Goal: Transaction & Acquisition: Obtain resource

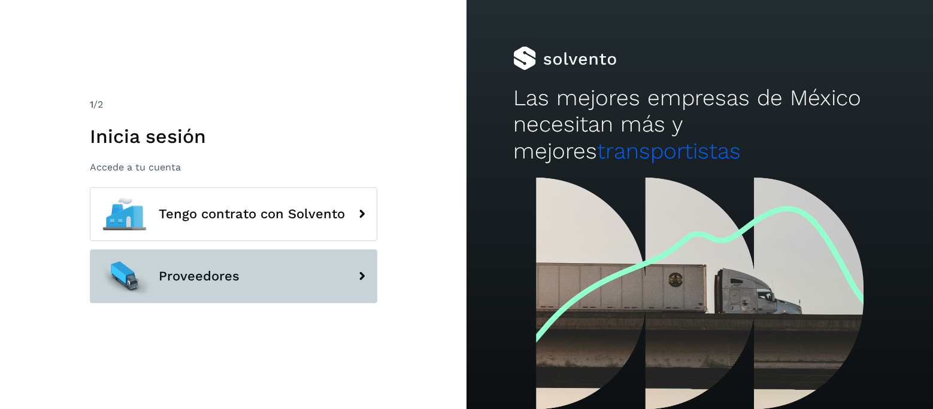
click at [209, 275] on span "Proveedores" at bounding box center [199, 276] width 81 height 14
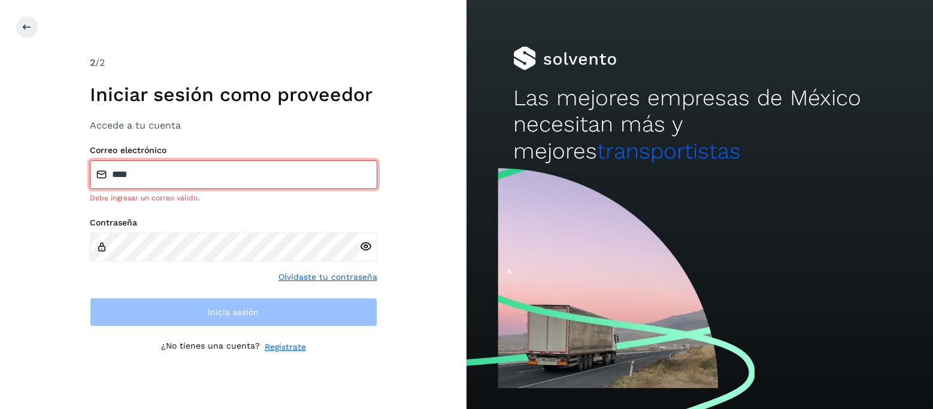
click at [263, 177] on input "****" at bounding box center [233, 174] width 287 height 29
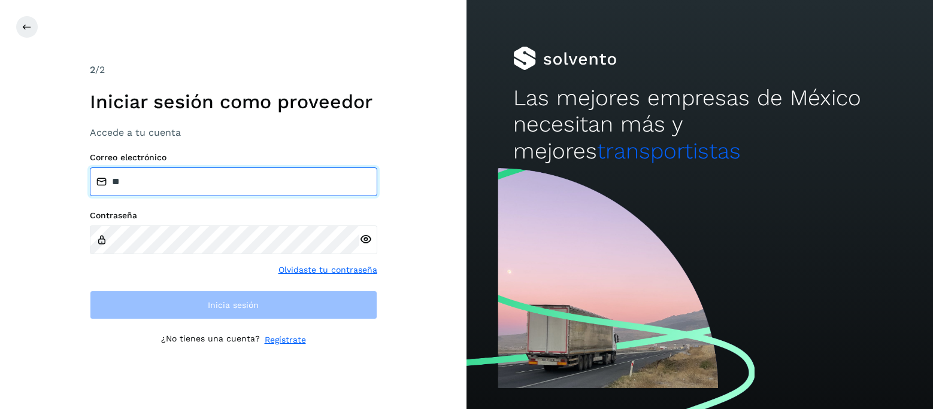
type input "*"
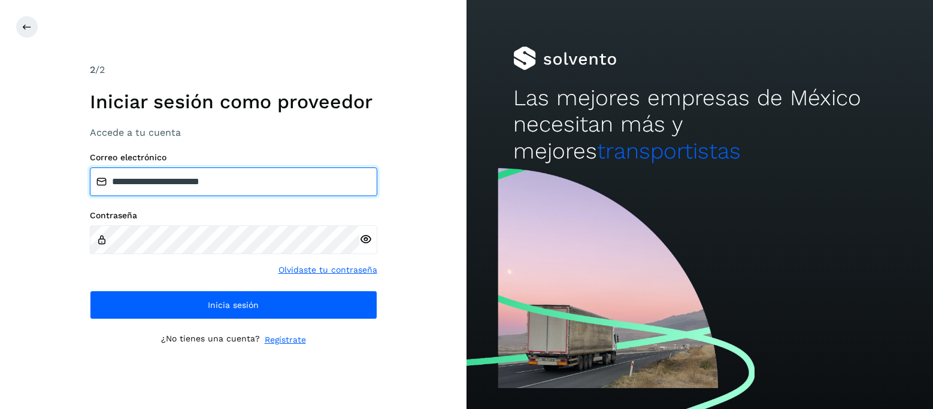
type input "**********"
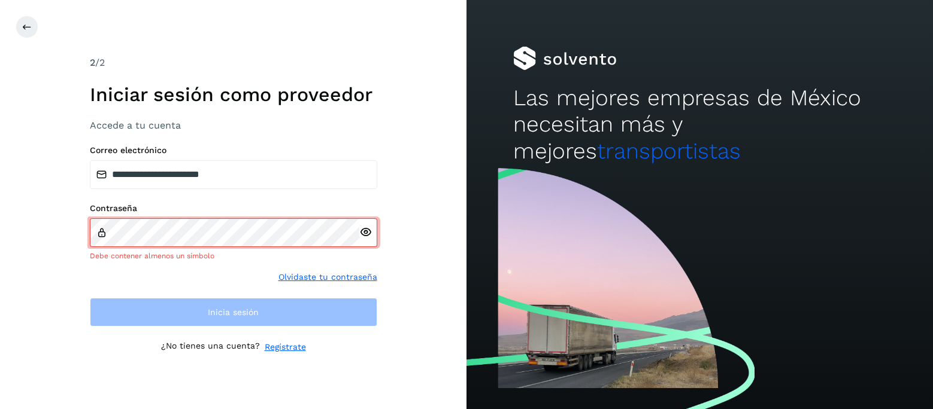
click at [370, 239] on div at bounding box center [368, 233] width 18 height 29
drag, startPoint x: 370, startPoint y: 239, endPoint x: 367, endPoint y: 229, distance: 10.6
click at [367, 229] on div at bounding box center [368, 233] width 18 height 29
click at [367, 229] on icon at bounding box center [365, 232] width 13 height 13
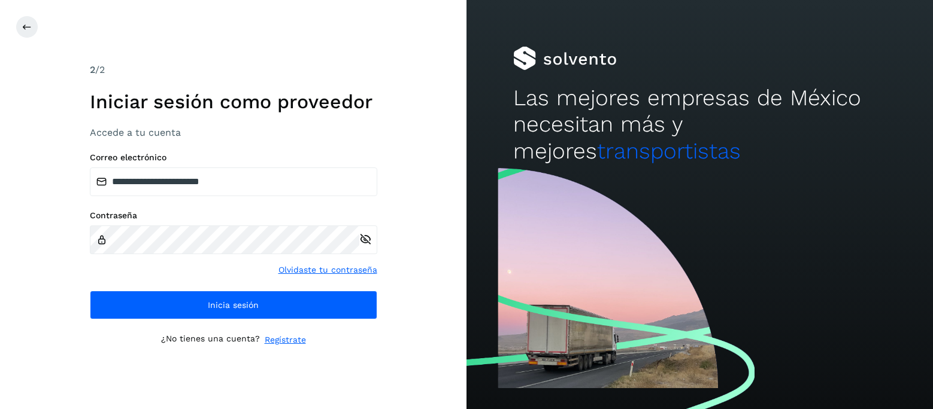
click at [381, 329] on div "**********" at bounding box center [233, 204] width 466 height 409
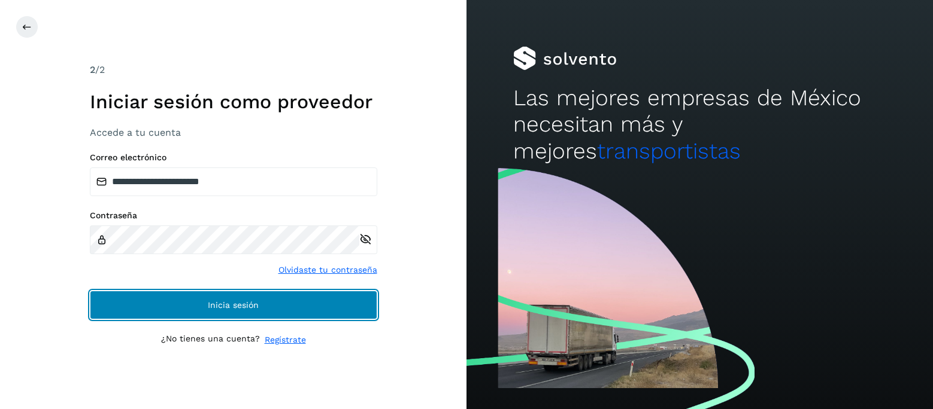
click at [235, 306] on span "Inicia sesión" at bounding box center [233, 305] width 51 height 8
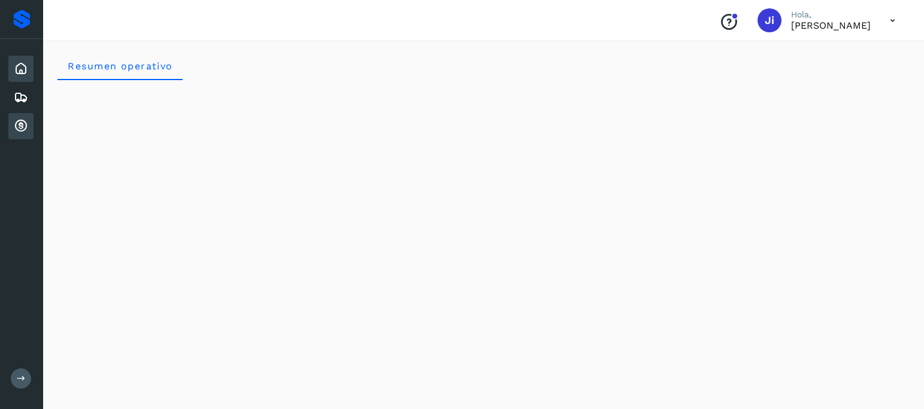
click at [15, 125] on icon at bounding box center [21, 126] width 14 height 14
click at [30, 125] on div "Cuentas por cobrar" at bounding box center [20, 126] width 25 height 26
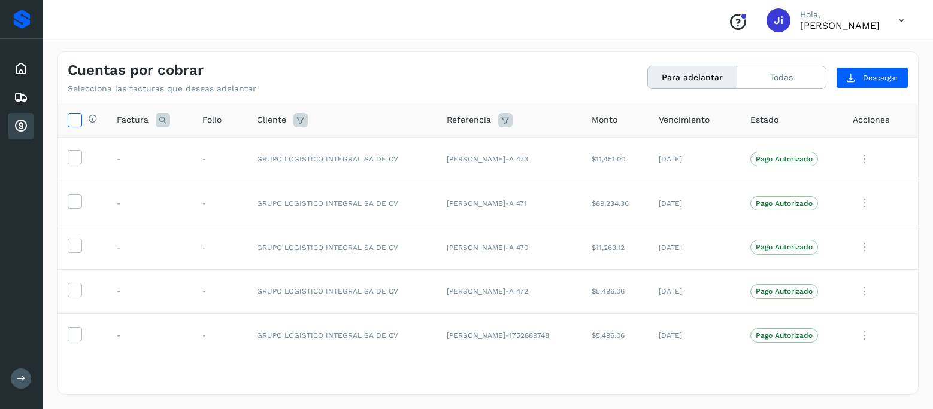
click at [77, 120] on icon at bounding box center [74, 119] width 13 height 13
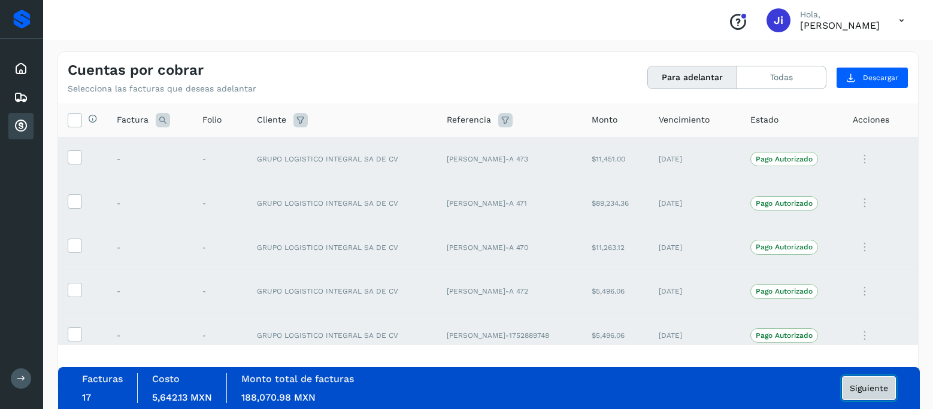
click at [869, 392] on span "Siguiente" at bounding box center [869, 388] width 38 height 8
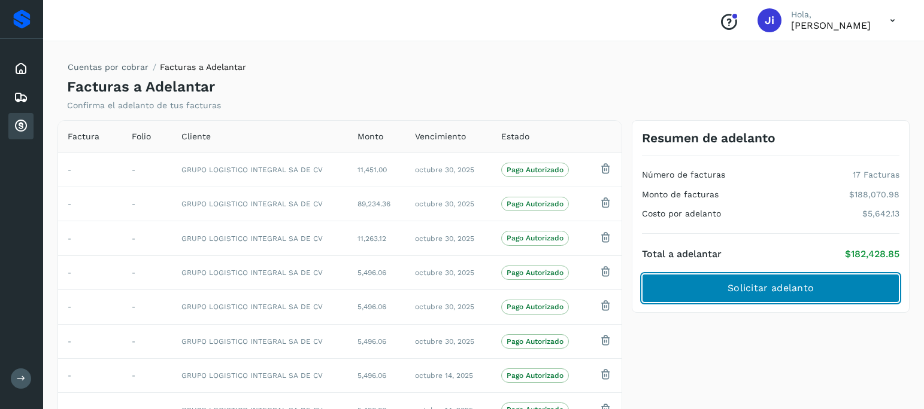
click at [815, 287] on button "Solicitar adelanto" at bounding box center [770, 288] width 257 height 29
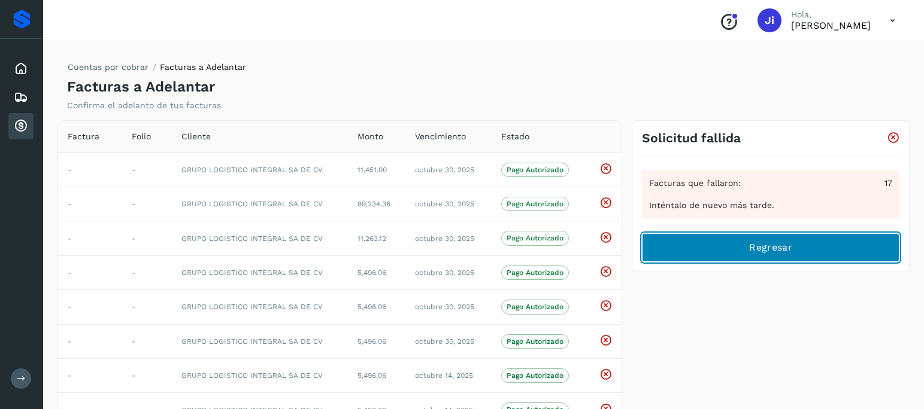
click at [791, 240] on button "Regresar" at bounding box center [770, 247] width 257 height 29
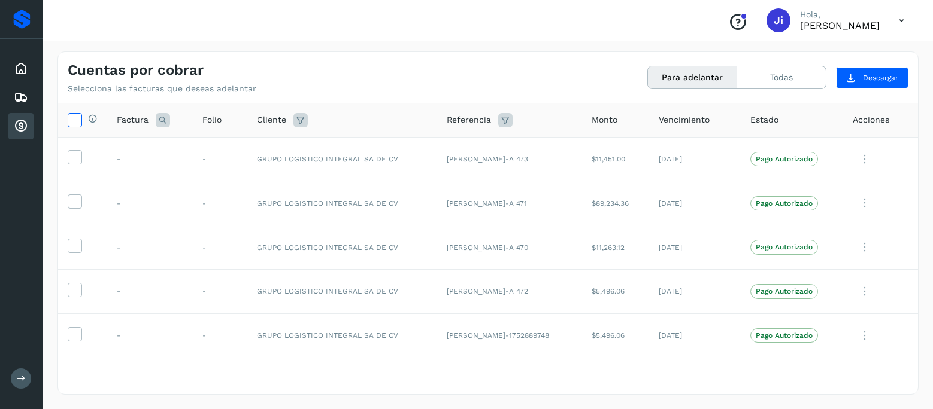
drag, startPoint x: 83, startPoint y: 119, endPoint x: 72, endPoint y: 117, distance: 11.5
click at [72, 117] on div "Selecciona todas las facturas disponibles para adelanto" at bounding box center [83, 120] width 30 height 14
click at [72, 117] on icon at bounding box center [74, 119] width 13 height 13
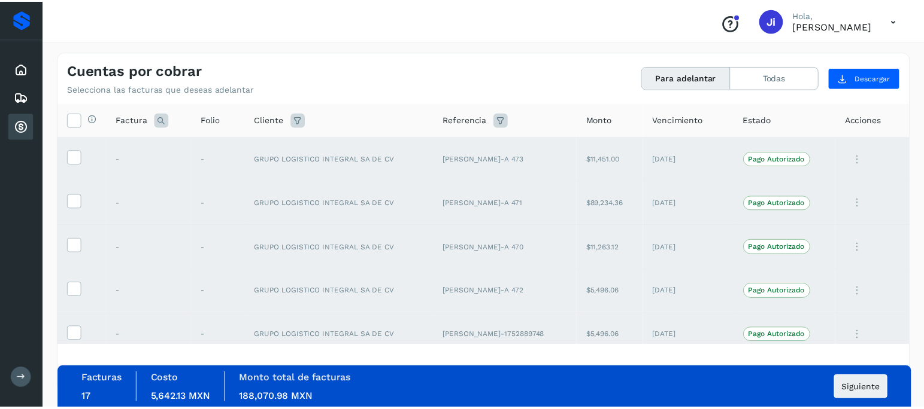
scroll to position [24, 0]
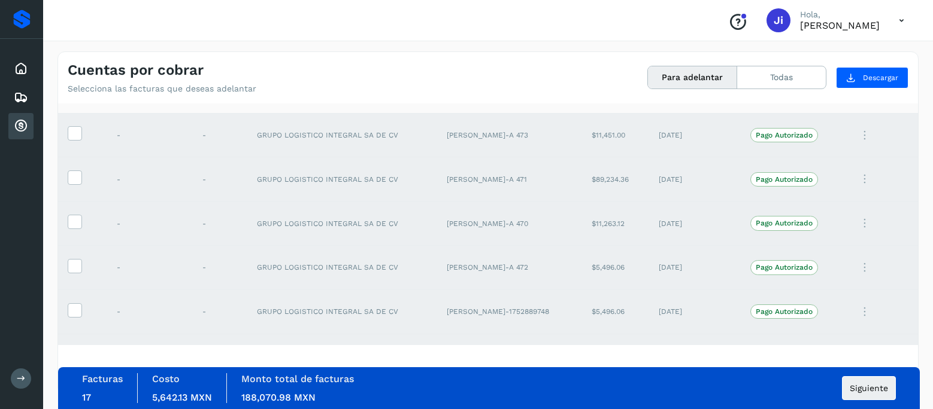
click at [774, 135] on p "Pago Autorizado" at bounding box center [784, 135] width 57 height 8
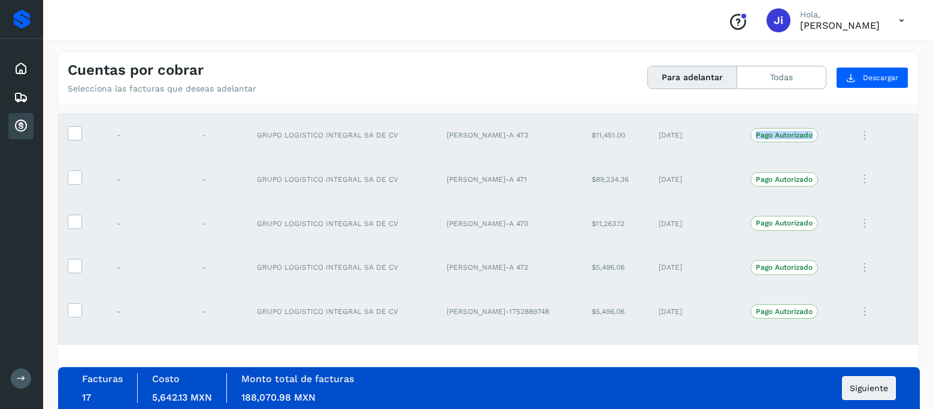
click at [860, 134] on icon at bounding box center [865, 135] width 24 height 25
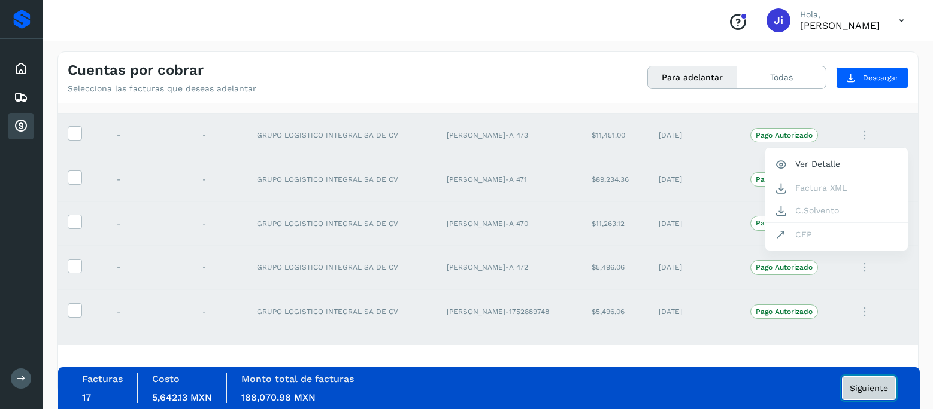
click at [877, 386] on span "Siguiente" at bounding box center [869, 388] width 38 height 8
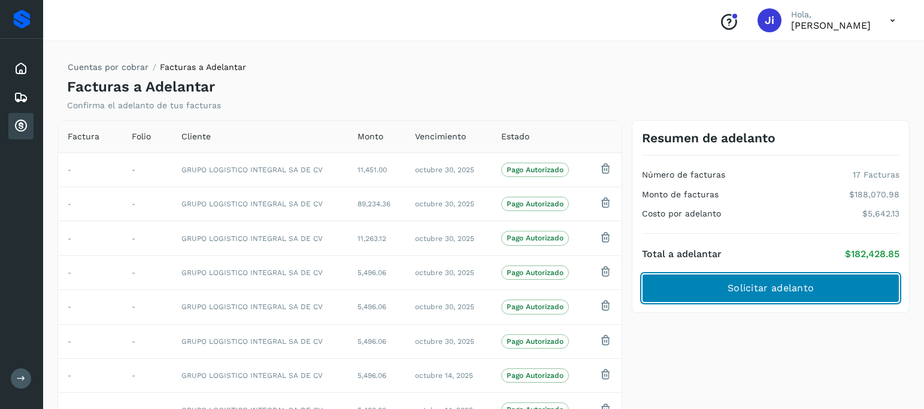
click at [729, 299] on button "Solicitar adelanto" at bounding box center [770, 288] width 257 height 29
